Goal: Transaction & Acquisition: Book appointment/travel/reservation

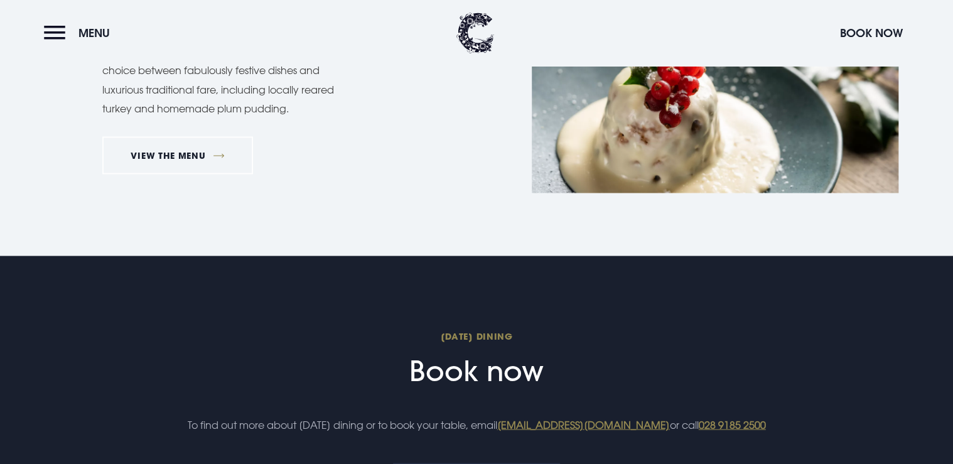
scroll to position [1105, 0]
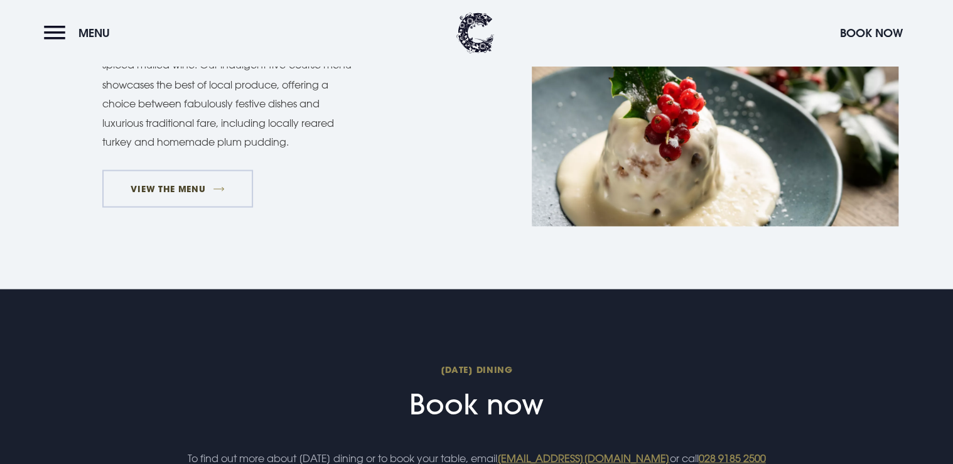
click at [164, 188] on link "VIEW THE MENU" at bounding box center [177, 189] width 151 height 38
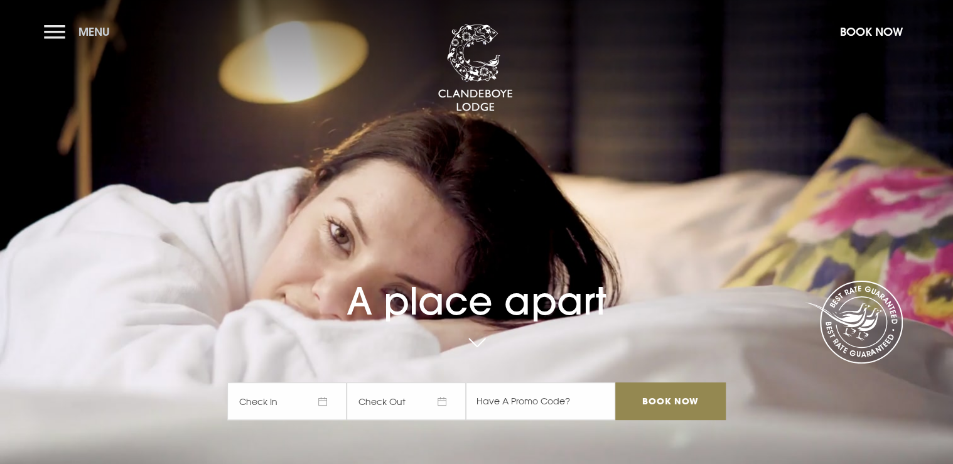
click at [57, 33] on button "Menu" at bounding box center [80, 31] width 72 height 27
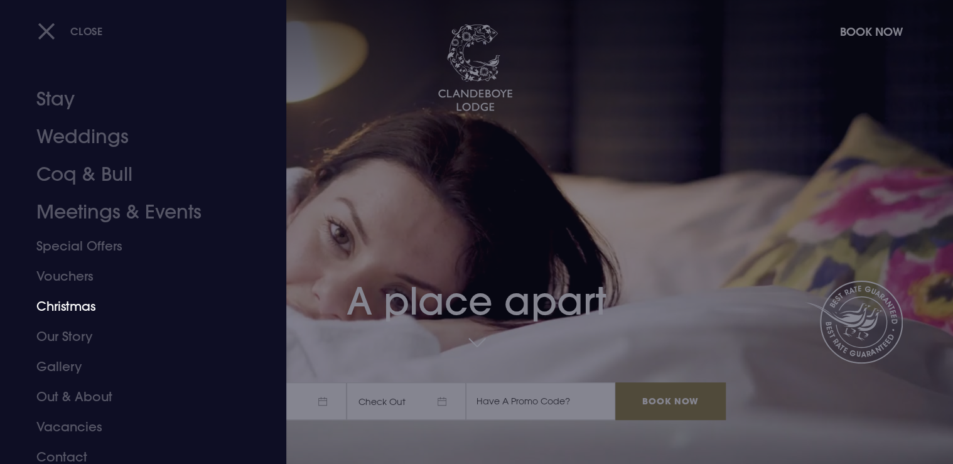
click at [79, 306] on link "Christmas" at bounding box center [135, 306] width 198 height 30
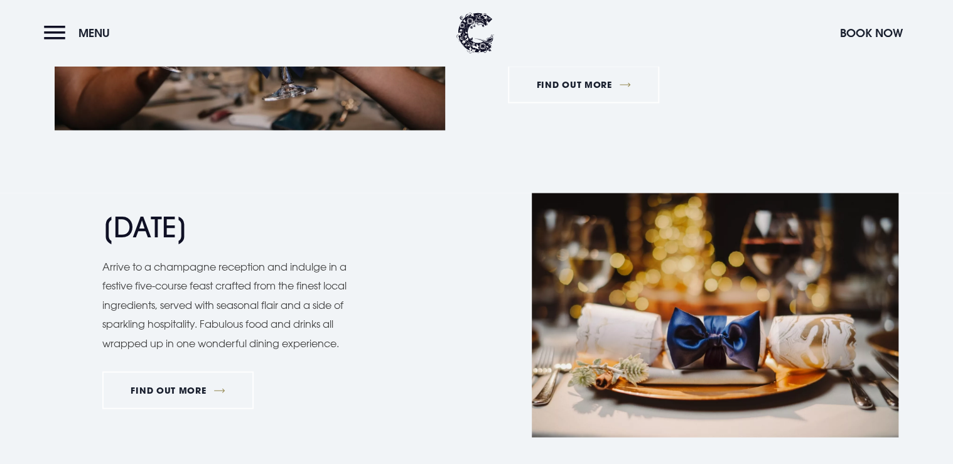
scroll to position [1206, 0]
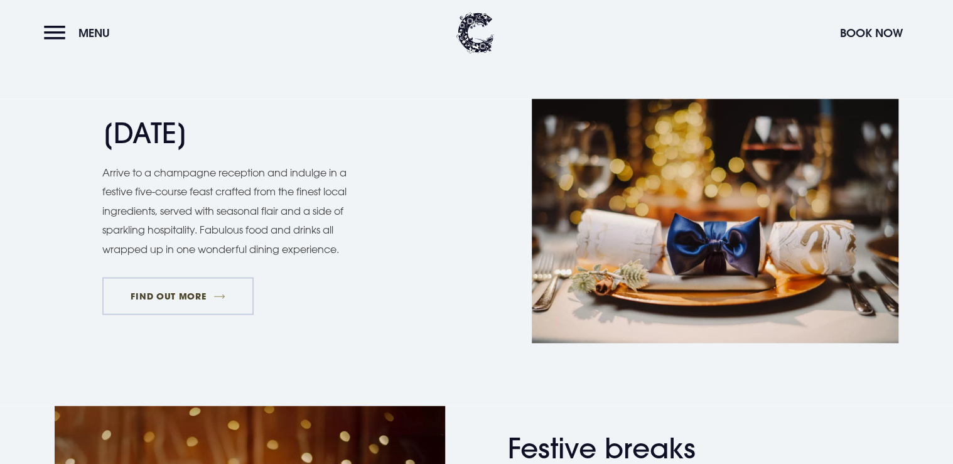
click at [173, 294] on link "FIND OUT MORE" at bounding box center [177, 297] width 151 height 38
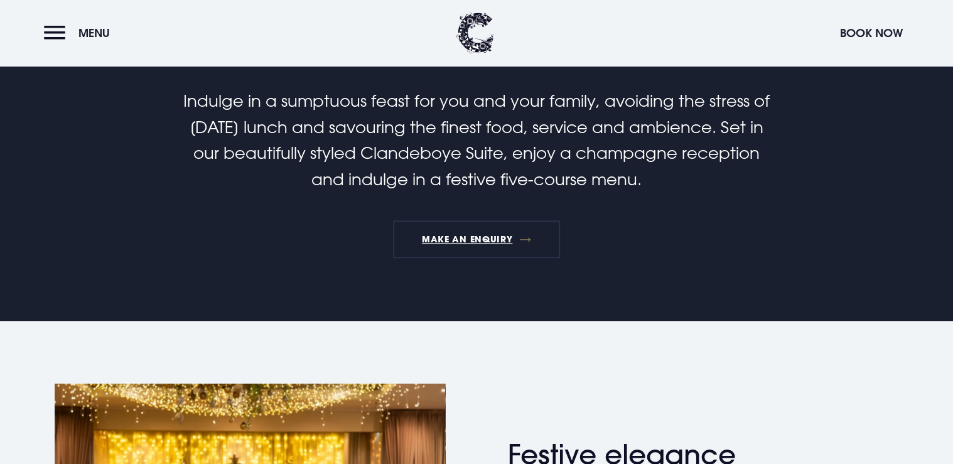
scroll to position [352, 0]
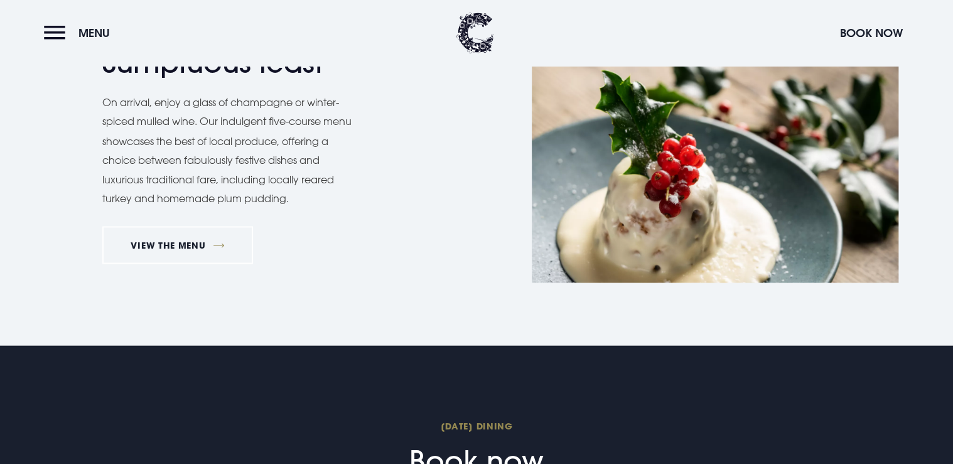
scroll to position [955, 0]
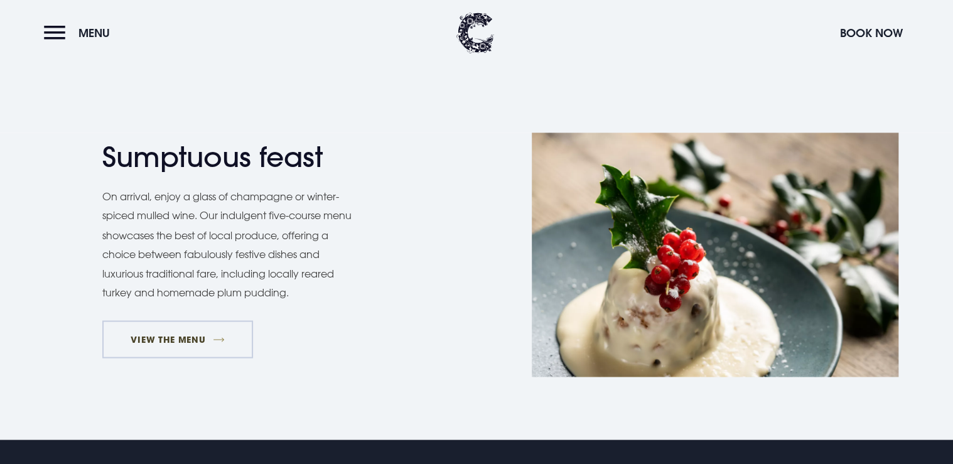
click at [197, 329] on link "VIEW THE MENU" at bounding box center [177, 339] width 151 height 38
